Goal: Information Seeking & Learning: Find specific fact

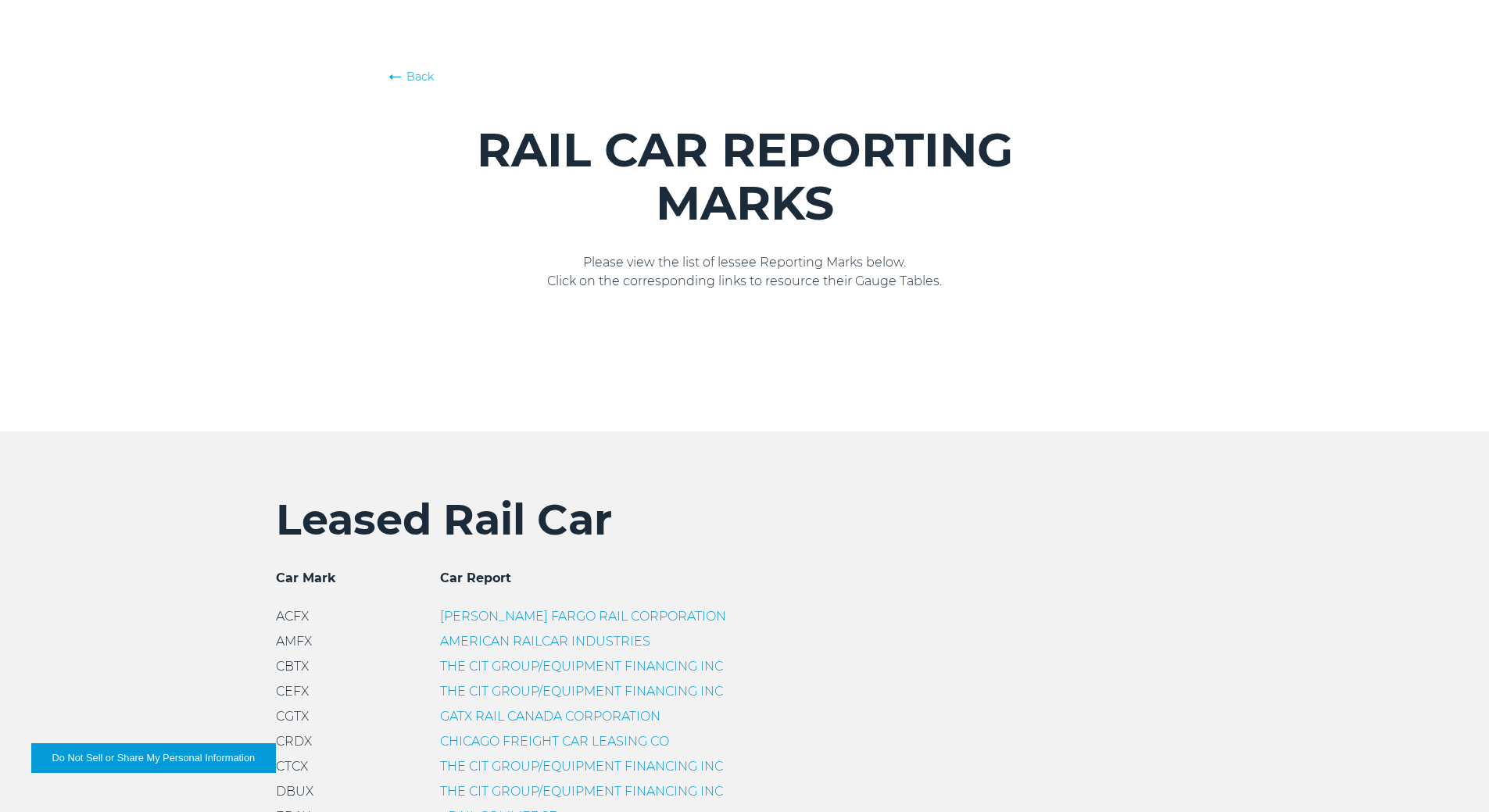
scroll to position [78, 0]
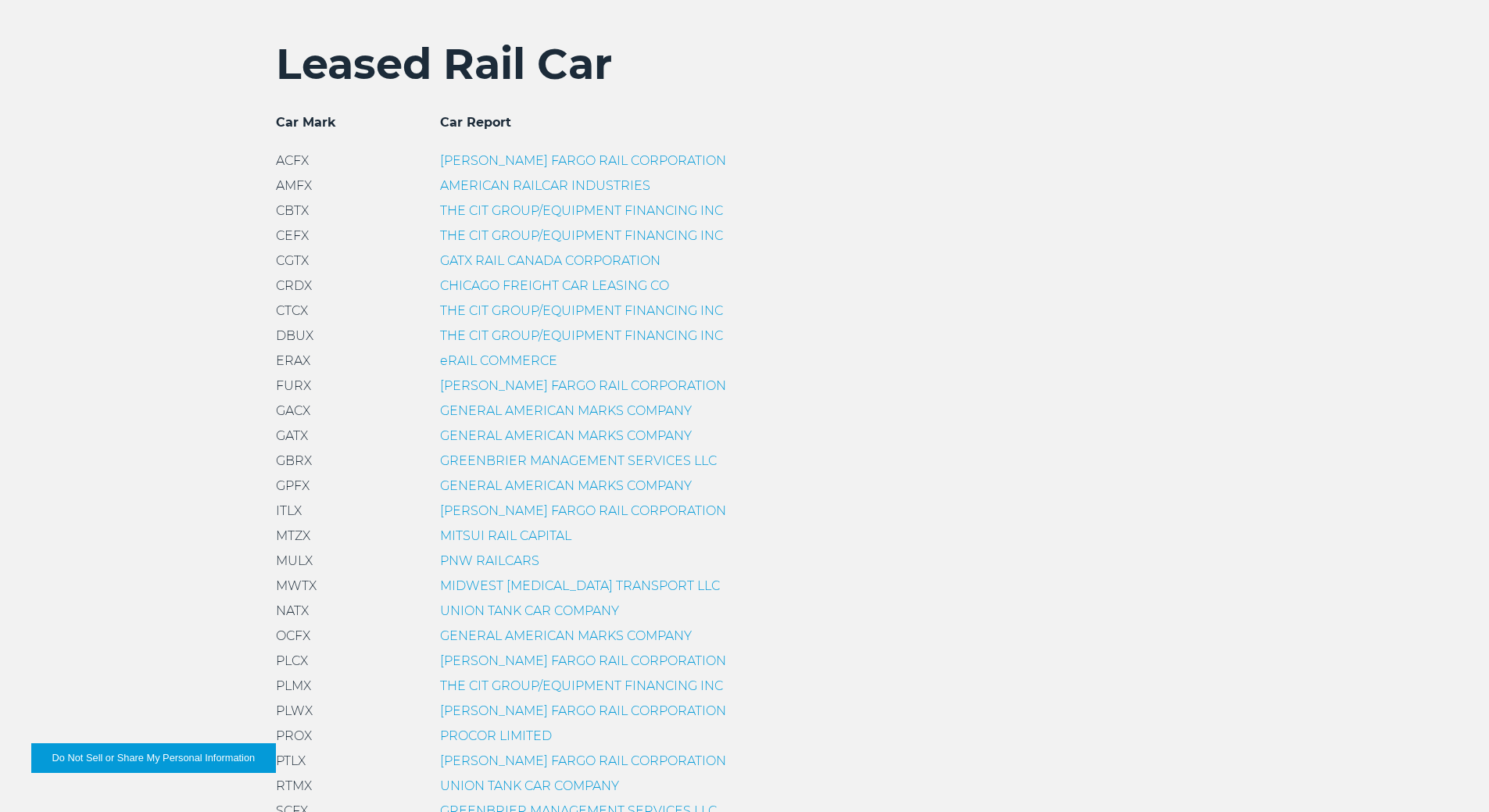
scroll to position [547, 0]
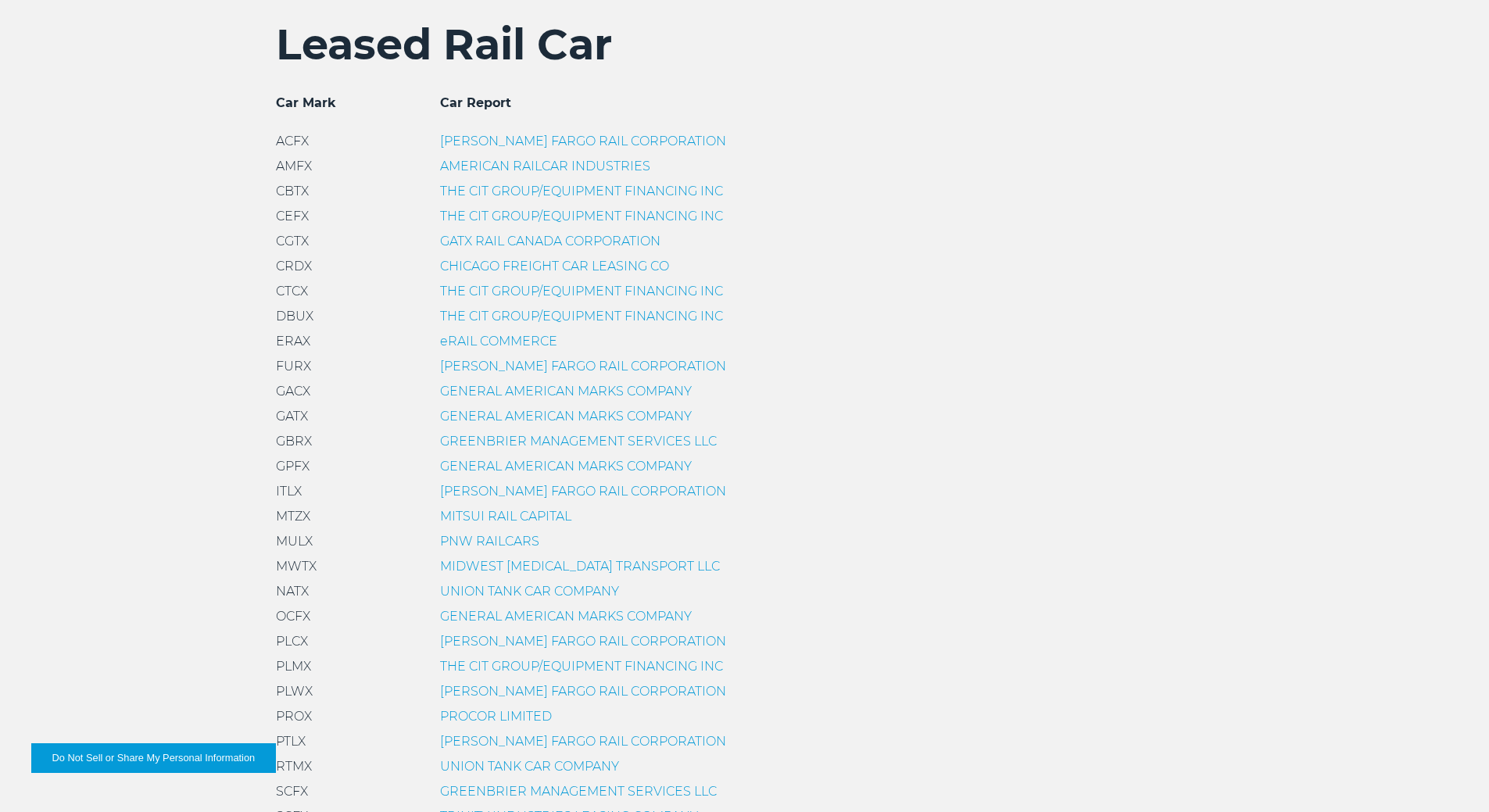
click at [482, 417] on link "GENERAL AMERICAN MARKS COMPANY" at bounding box center [566, 417] width 252 height 15
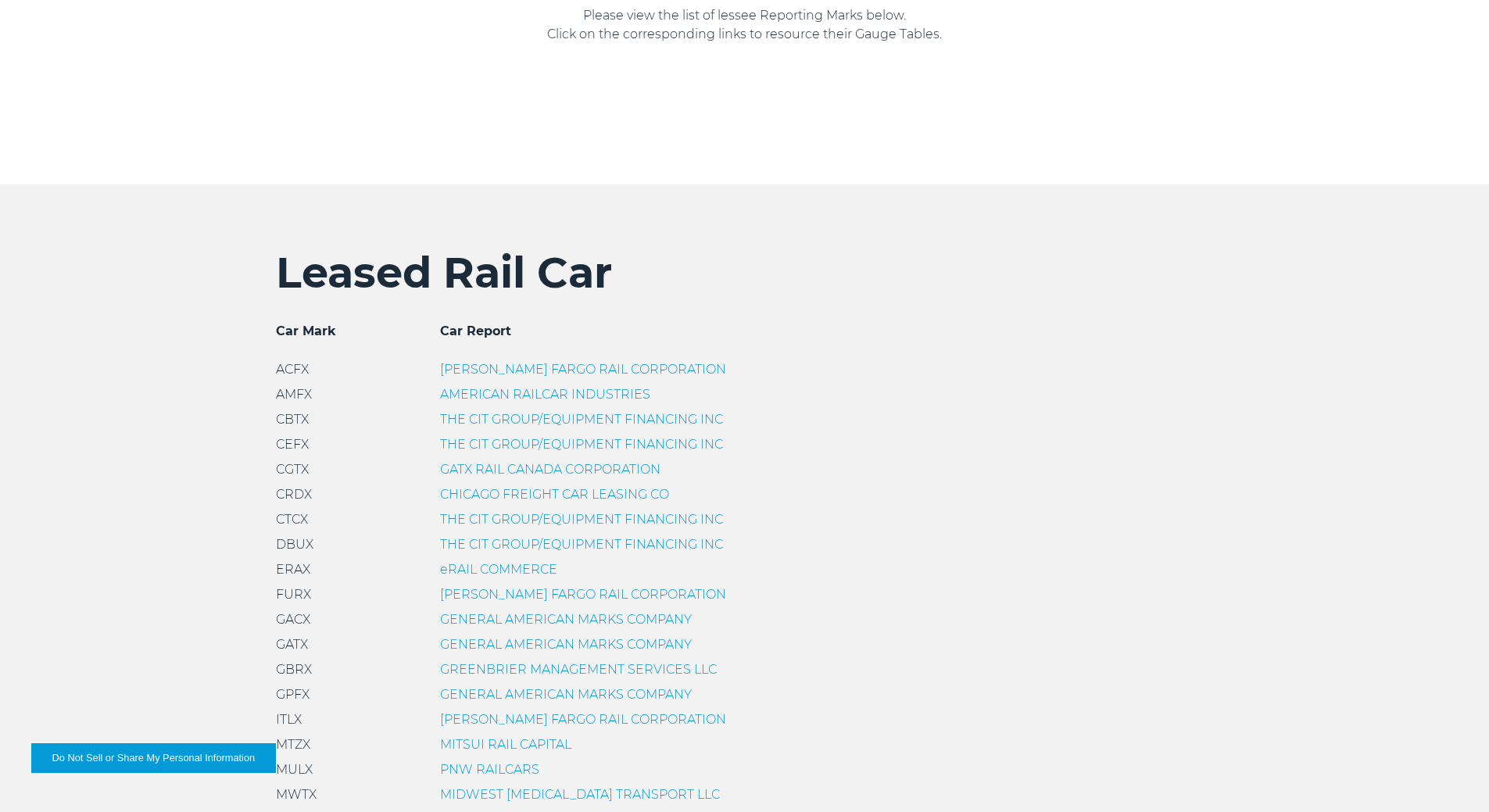
scroll to position [390, 0]
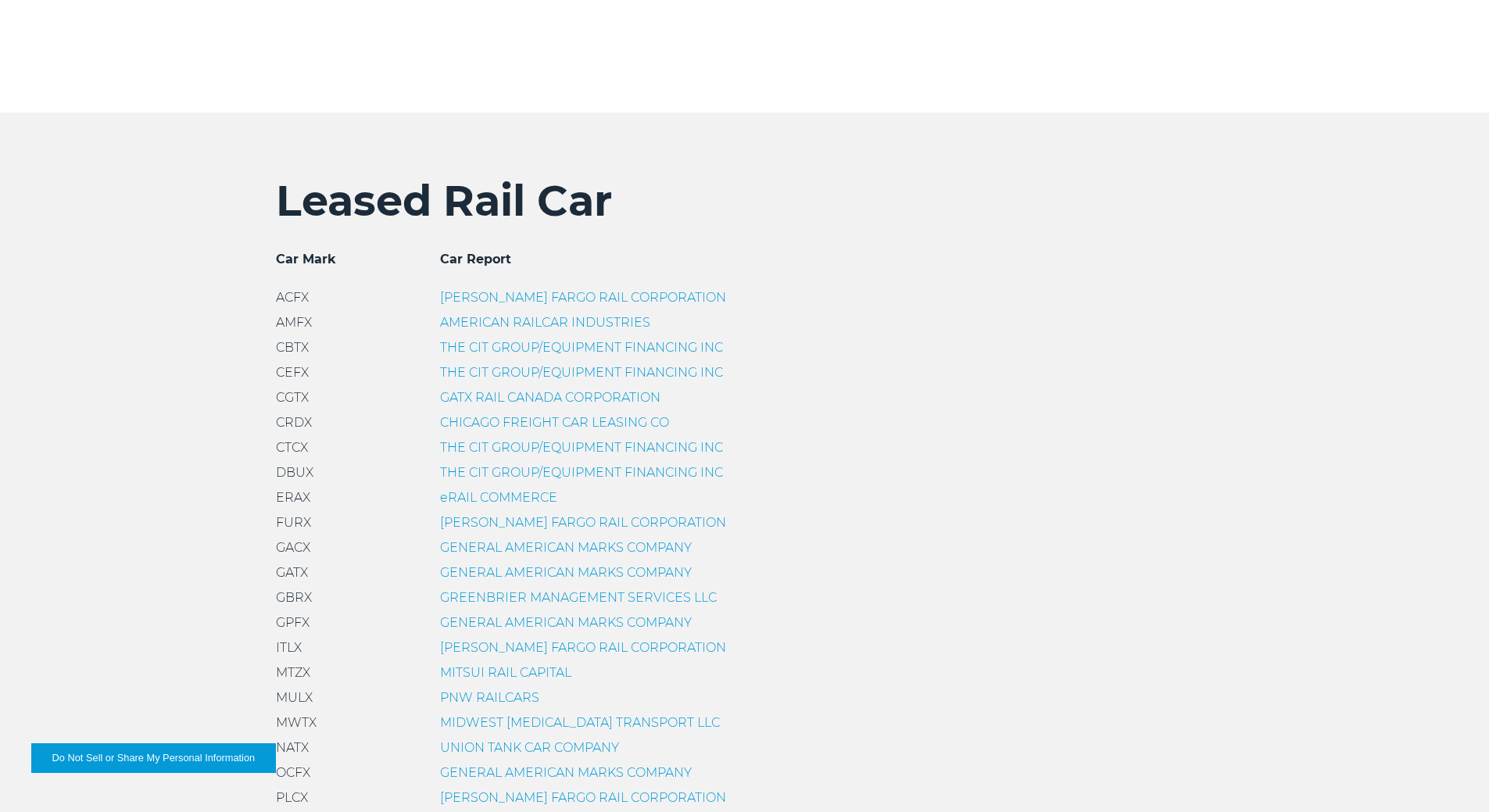
click at [464, 571] on link "GENERAL AMERICAN MARKS COMPANY" at bounding box center [566, 573] width 252 height 15
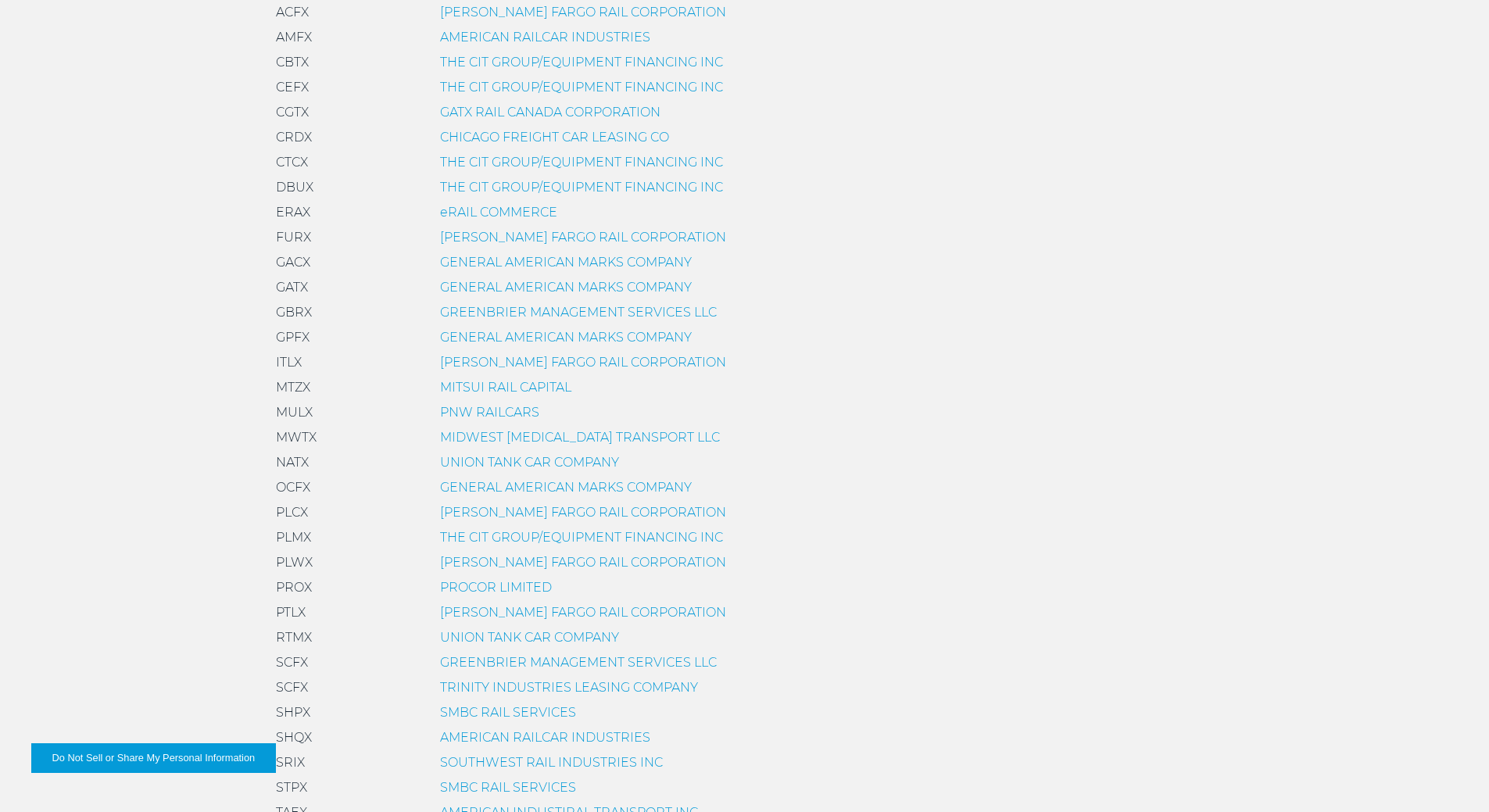
scroll to position [703, 0]
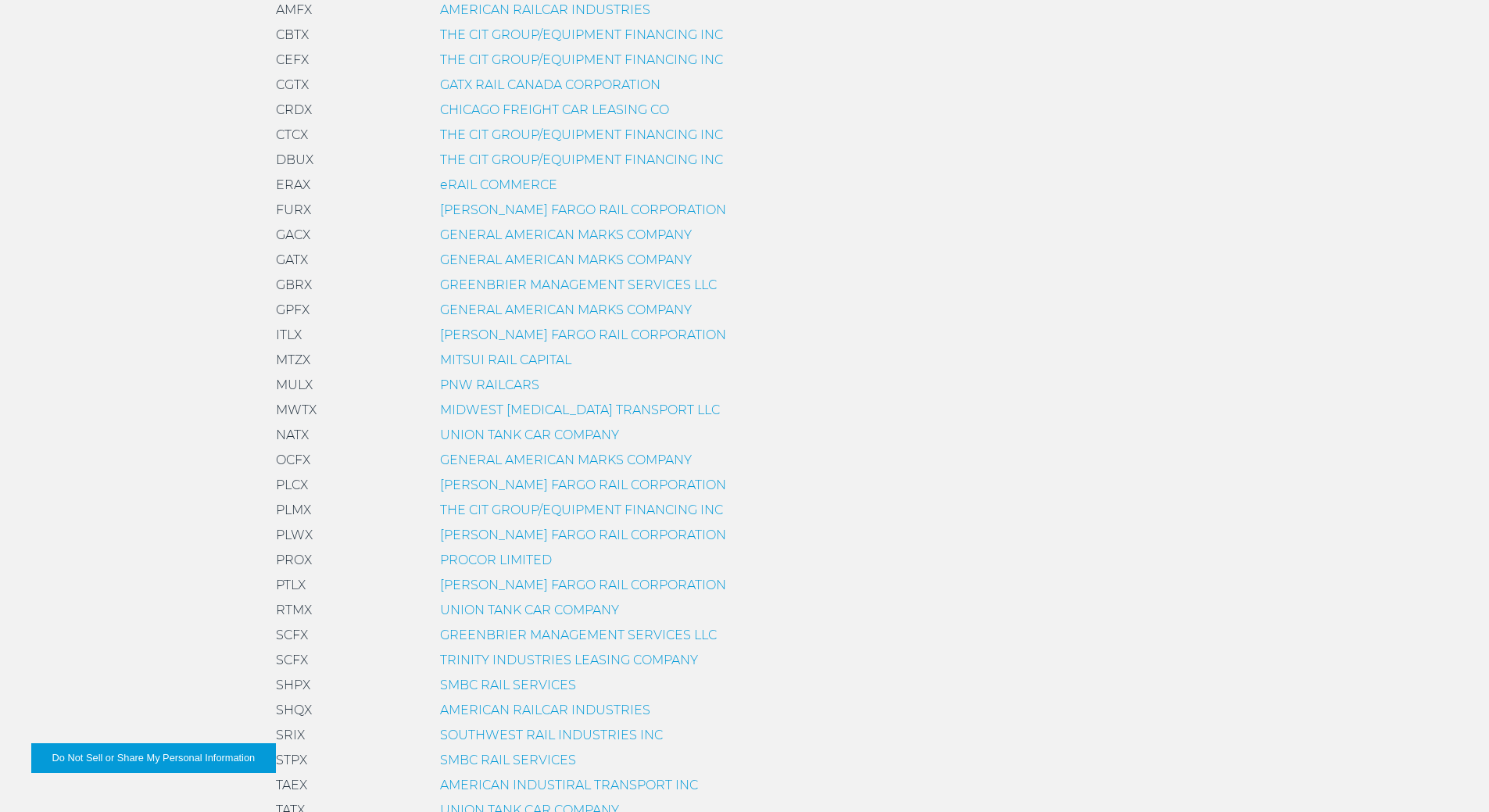
click at [478, 505] on link "THE CIT GROUP/EQUIPMENT FINANCING INC" at bounding box center [581, 510] width 283 height 15
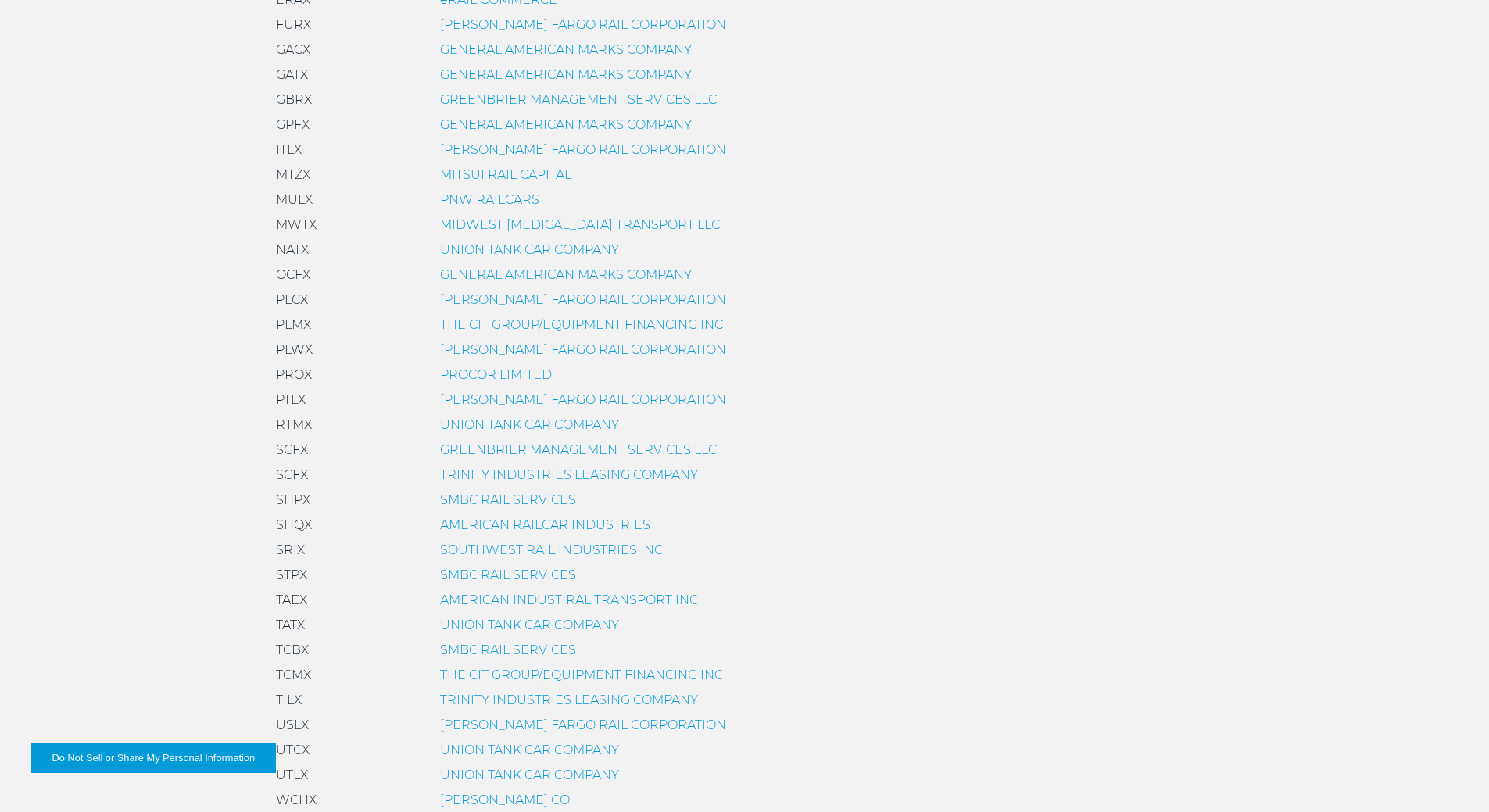
scroll to position [938, 0]
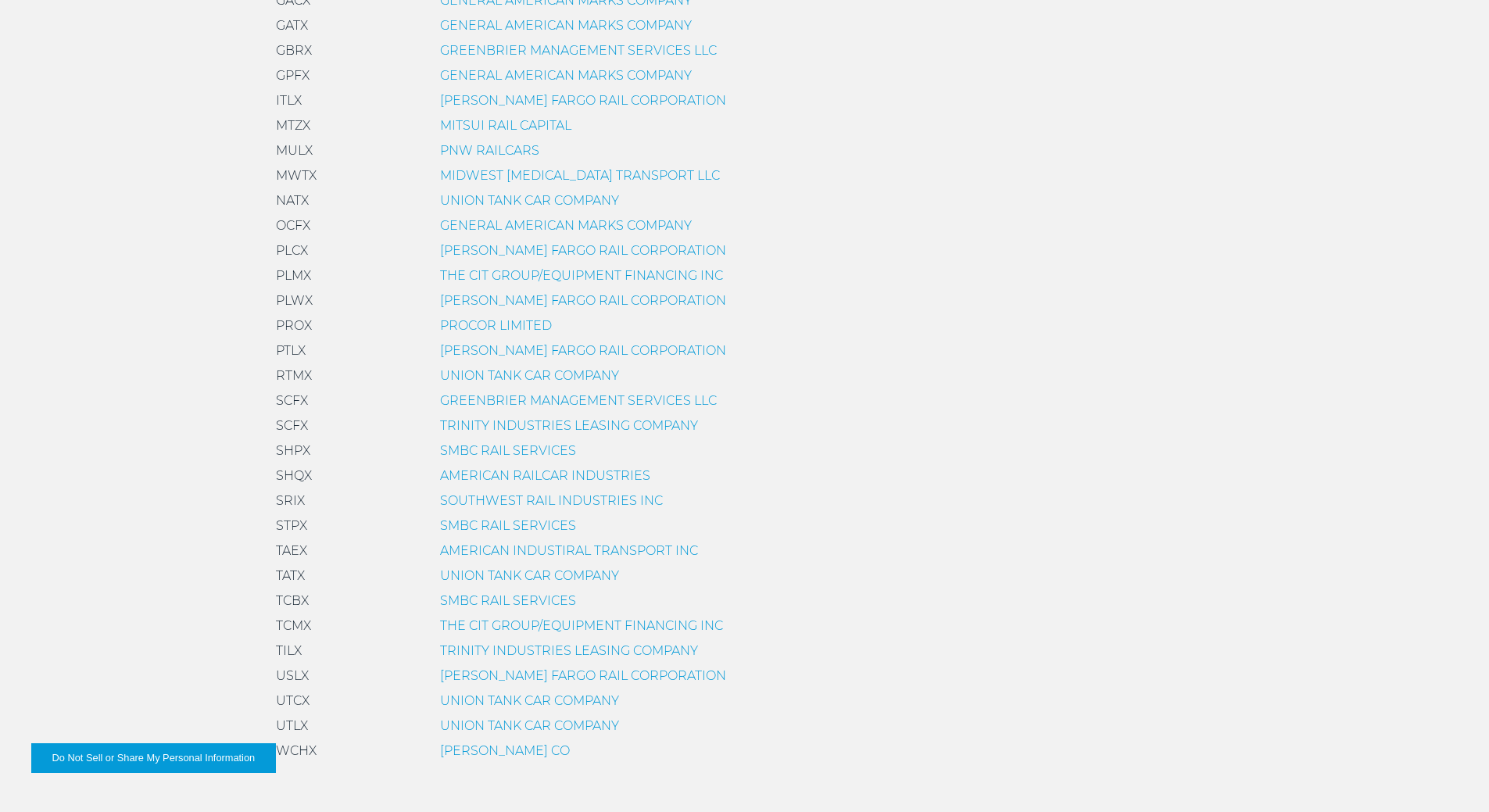
click at [515, 647] on link "TRINITY INDUSTRIES LEASING COMPANY" at bounding box center [569, 651] width 258 height 15
